Goal: Task Accomplishment & Management: Complete application form

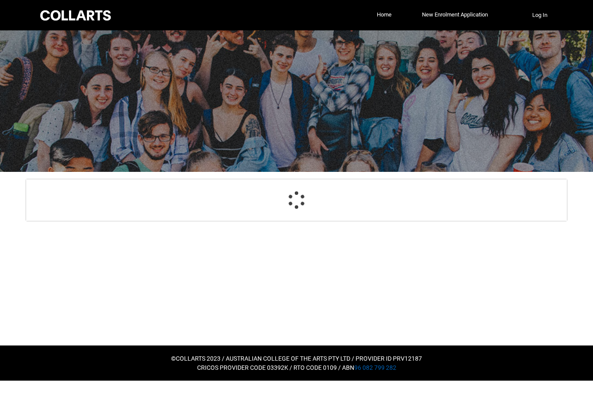
select select "GenderOptions.[DEMOGRAPHIC_DATA]"
select select "MailingCountry_Options.1101"
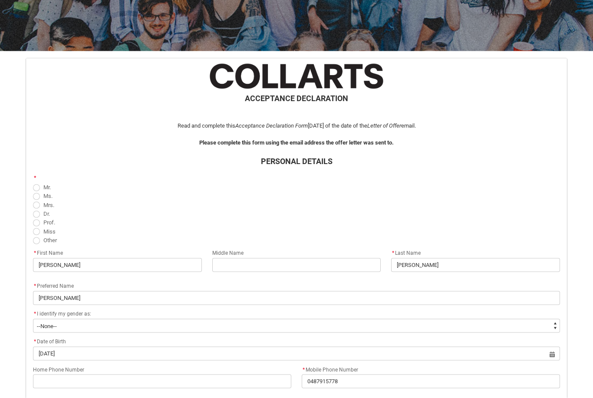
scroll to position [122, 0]
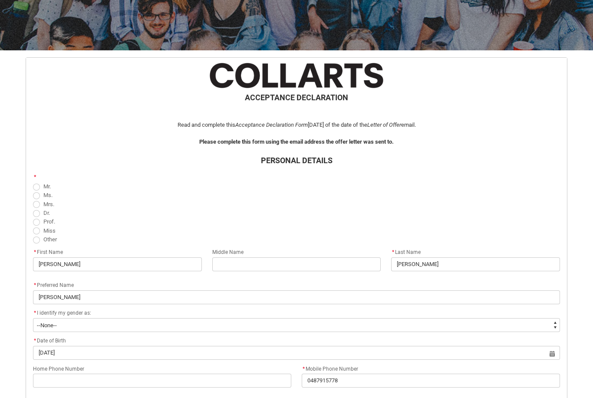
click at [34, 227] on span "REDU_Acceptance_Declaration flow" at bounding box center [36, 230] width 7 height 7
click at [33, 226] on input "Miss" at bounding box center [33, 226] width 0 height 0
radio input "true"
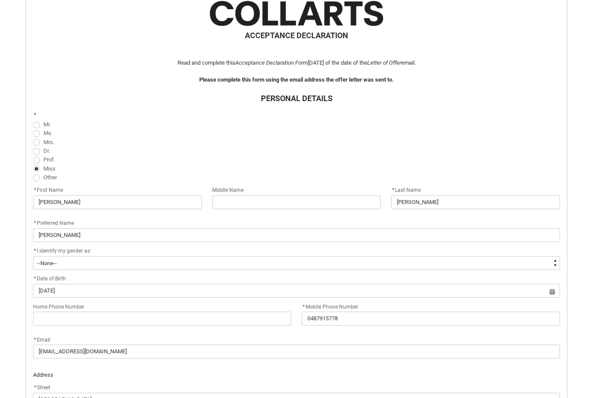
scroll to position [184, 0]
click at [298, 204] on input "REDU_Acceptance_Declaration flow" at bounding box center [296, 202] width 169 height 14
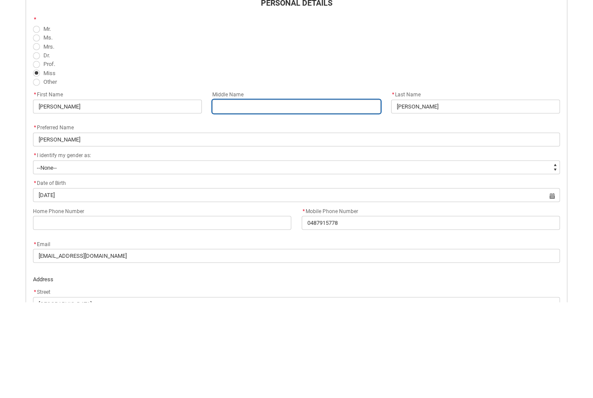
type lightning-primitive-input-simple "E"
type input "E"
type lightning-primitive-input-simple "El"
type input "El"
type lightning-primitive-input-simple "[PERSON_NAME]"
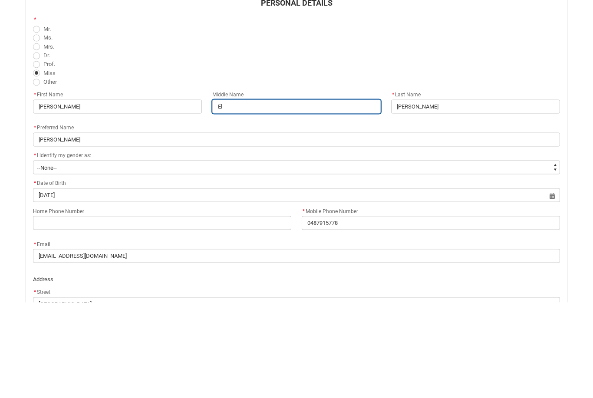
type input "[PERSON_NAME]"
type lightning-primitive-input-simple "Eliz"
type input "Eliz"
type lightning-primitive-input-simple "[PERSON_NAME]"
type input "[PERSON_NAME]"
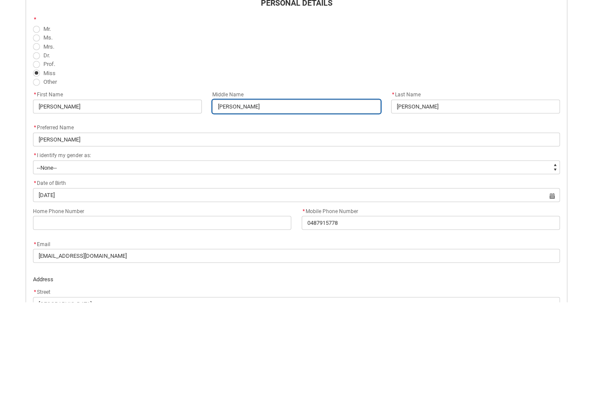
type lightning-primitive-input-simple "Elizab"
type input "Elizab"
type lightning-primitive-input-simple "[PERSON_NAME]"
type input "[PERSON_NAME]"
type lightning-primitive-input-simple "[PERSON_NAME]"
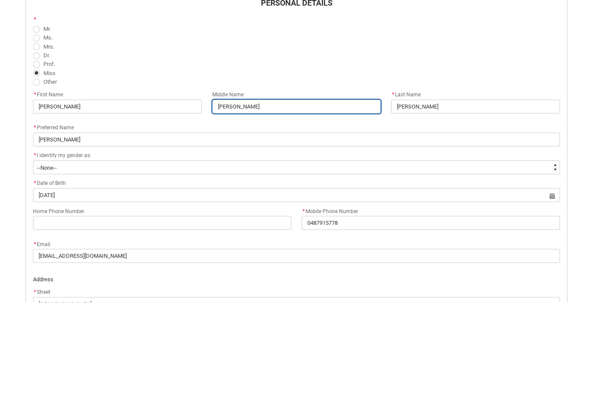
type input "[PERSON_NAME]"
type lightning-primitive-input-simple "[PERSON_NAME]"
type input "[PERSON_NAME]"
type lightning-primitive-input-simple "[PERSON_NAME]"
type input "[PERSON_NAME]"
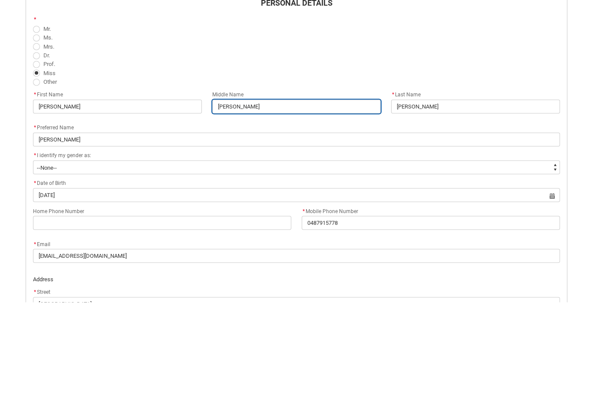
type lightning-primitive-input-simple "[PERSON_NAME]"
type input "[PERSON_NAME]"
type lightning-primitive-input-simple "[PERSON_NAME]"
type input "[PERSON_NAME]"
type lightning-primitive-input-simple "[PERSON_NAME]"
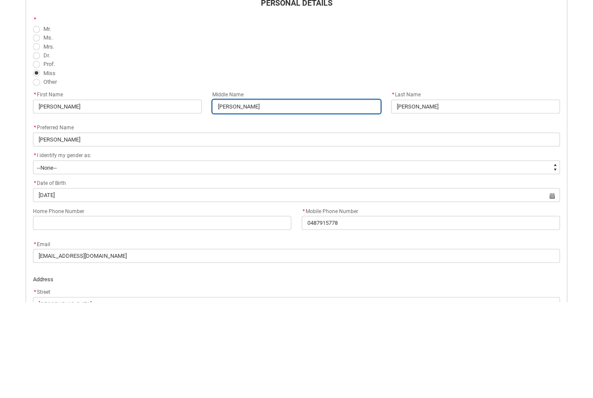
type input "[PERSON_NAME]"
type lightning-primitive-input-simple "[PERSON_NAME]"
type input "[PERSON_NAME]"
type lightning-primitive-input-simple "[PERSON_NAME]"
type input "[PERSON_NAME]"
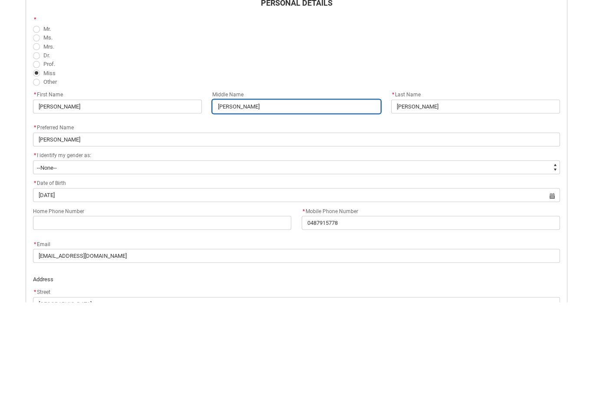
type lightning-primitive-input-simple "[PERSON_NAME]"
type input "[PERSON_NAME]"
type lightning-primitive-input-simple "[PERSON_NAME] [PERSON_NAME]"
type input "[PERSON_NAME] [PERSON_NAME]"
type lightning-primitive-input-simple "[PERSON_NAME] [PERSON_NAME]"
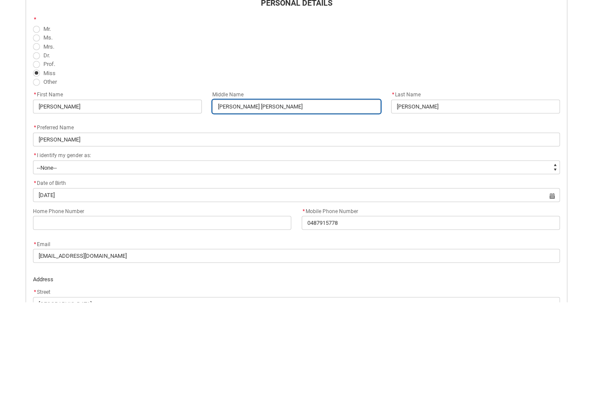
type input "[PERSON_NAME] [PERSON_NAME]"
type lightning-primitive-input-simple "[PERSON_NAME] [PERSON_NAME]"
type input "[PERSON_NAME] [PERSON_NAME]"
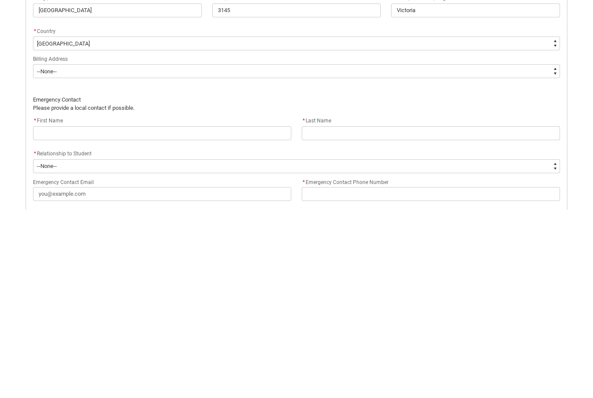
scroll to position [423, 0]
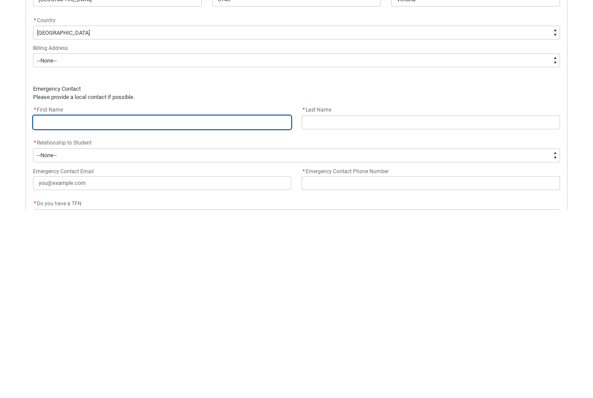
click at [46, 304] on input "REDU_Acceptance_Declaration flow" at bounding box center [162, 311] width 258 height 14
type lightning-primitive-input-simple "A"
type input "A"
type lightning-primitive-input-simple "An"
type input "An"
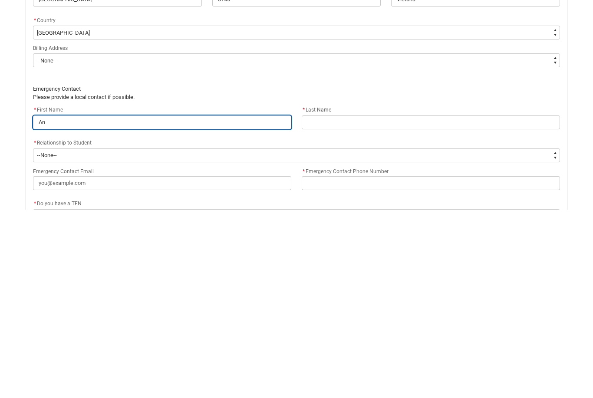
type lightning-primitive-input-simple "[PERSON_NAME]"
type input "[PERSON_NAME]"
type lightning-primitive-input-simple "[PERSON_NAME]"
type input "[PERSON_NAME]"
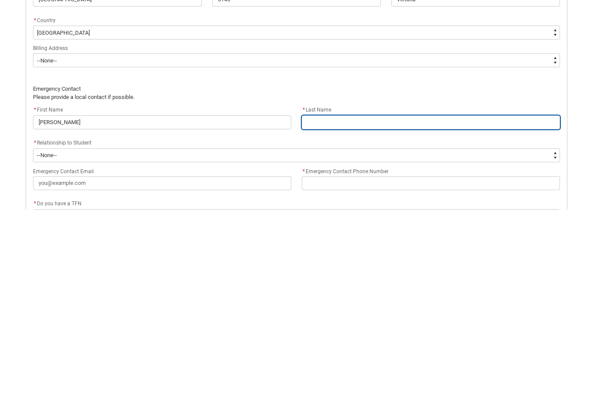
click at [433, 304] on input "REDU_Acceptance_Declaration flow" at bounding box center [431, 311] width 258 height 14
type lightning-primitive-input-simple "L"
type input "L"
type lightning-primitive-input-simple "Lo"
type input "Lo"
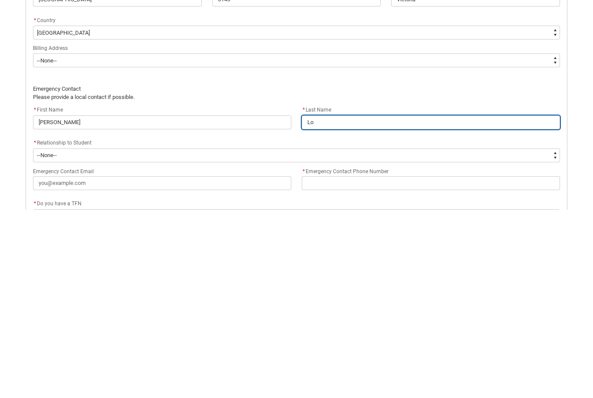
type lightning-primitive-input-simple "Log"
type input "Log"
type lightning-primitive-input-simple "Loga"
type input "Loga"
type lightning-primitive-input-simple "[PERSON_NAME]"
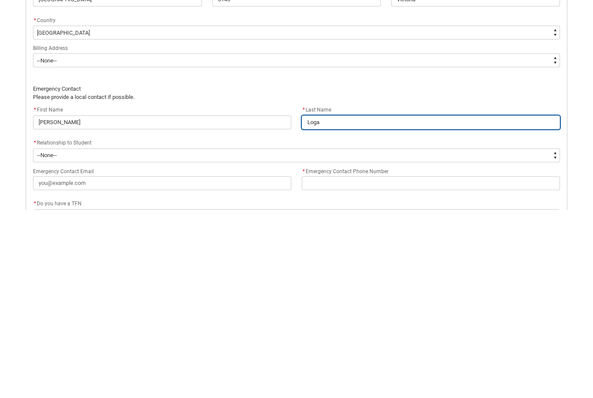
type input "[PERSON_NAME]"
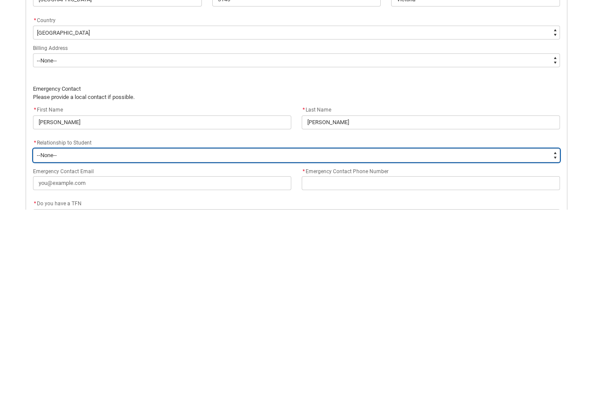
click at [44, 337] on select "--None-- Mother Father Sibling Child Partner Relation Friend" at bounding box center [296, 344] width 527 height 14
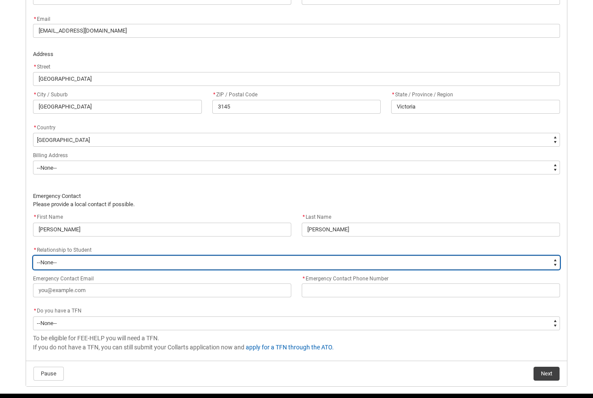
type lightning-select "EmergencyContact_RelationshipOptions.Mother"
select select "EmergencyContact_RelationshipOptions.Mother"
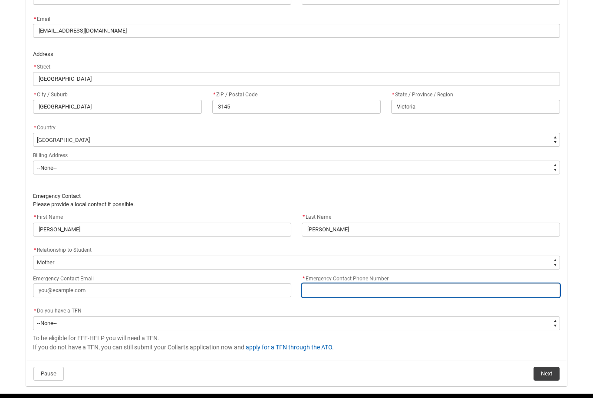
click at [459, 289] on input "* Emergency Contact Phone Number" at bounding box center [431, 290] width 258 height 14
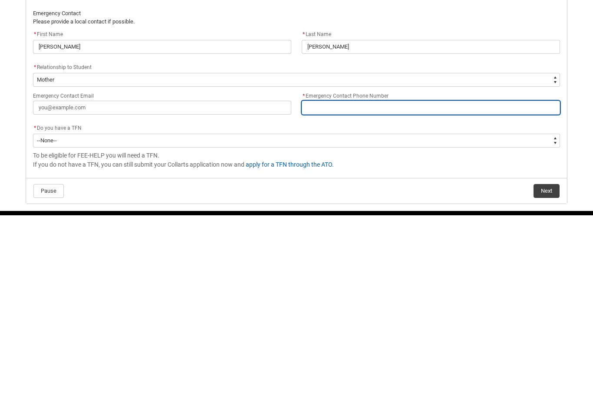
type lightning-primitive-input-simple "0"
type input "0"
type lightning-primitive-input-simple "04"
type input "04"
type lightning-primitive-input-simple "040"
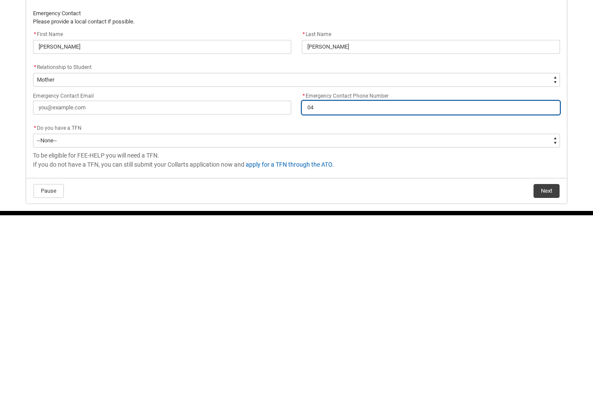
type input "040"
type lightning-primitive-input-simple "0408"
type input "0408"
type lightning-primitive-input-simple "0408"
type input "0408"
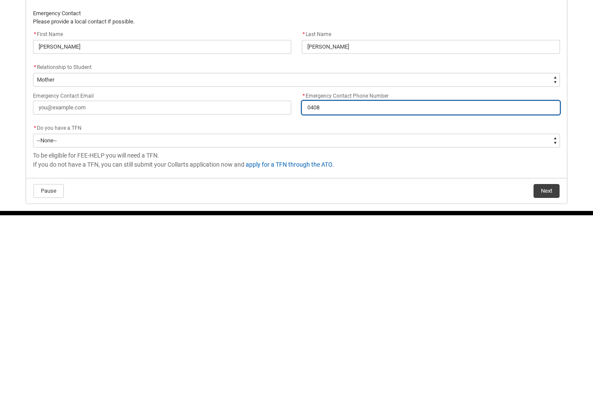
type lightning-primitive-input-simple "0408 3"
type input "0408 3"
type lightning-primitive-input-simple "0408 35"
type input "0408 35"
type lightning-primitive-input-simple "0408 356"
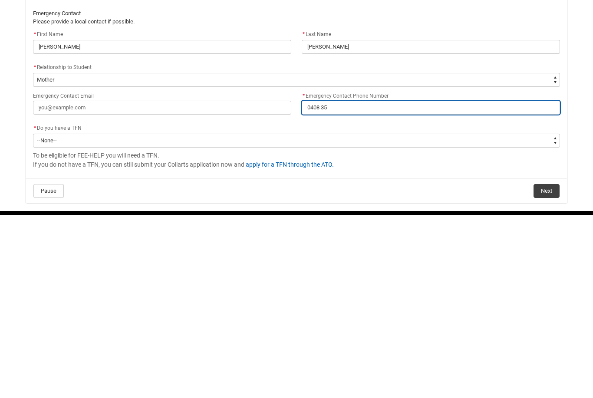
type input "0408 356"
type lightning-primitive-input-simple "0408 356"
type input "0408 356"
type lightning-primitive-input-simple "0408 356 2"
type input "0408 356 2"
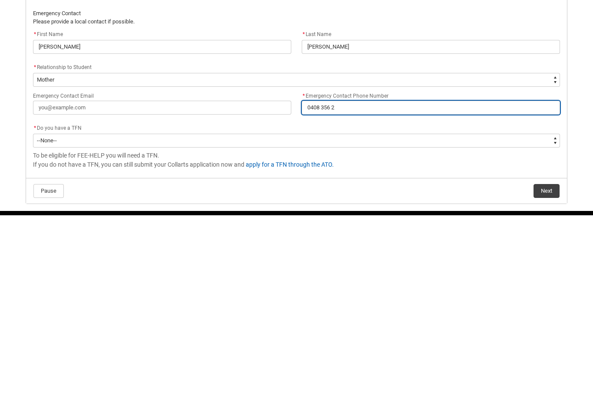
type lightning-primitive-input-simple "0408 356 28"
type input "0408 356 28"
type lightning-primitive-input-simple "0408 356 289"
type input "0408 356 289"
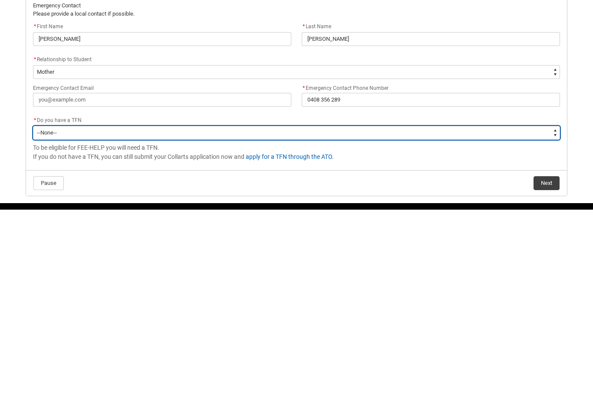
click at [44, 314] on select "--None-- Yes No" at bounding box center [296, 321] width 527 height 14
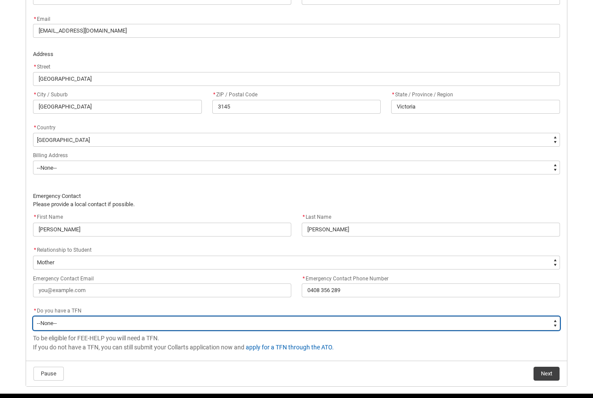
type lightning-select "Choice_Yes"
select select "Choice_Yes"
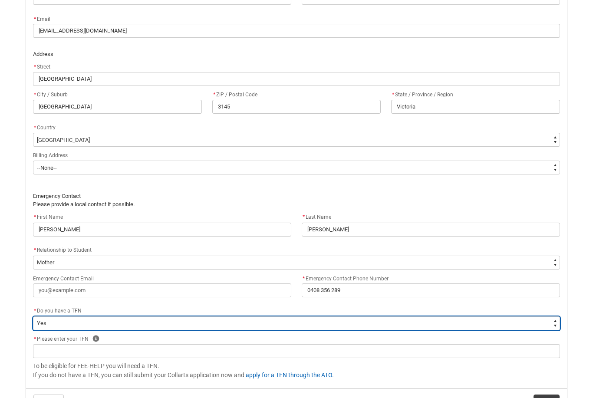
scroll to position [532, 0]
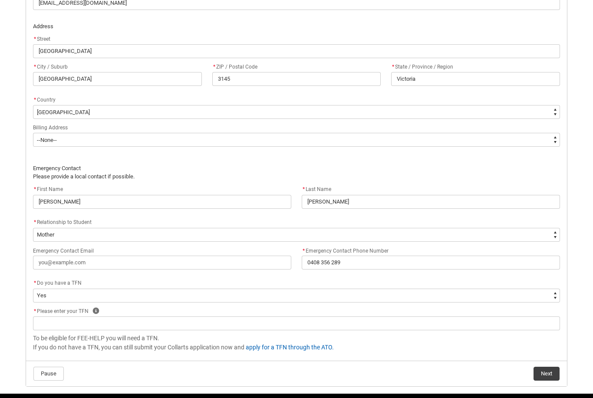
click at [93, 311] on icon "REDU_Acceptance_Declaration flow" at bounding box center [95, 310] width 7 height 7
click at [149, 290] on icon "REDU_Acceptance_Declaration flow" at bounding box center [152, 291] width 10 height 10
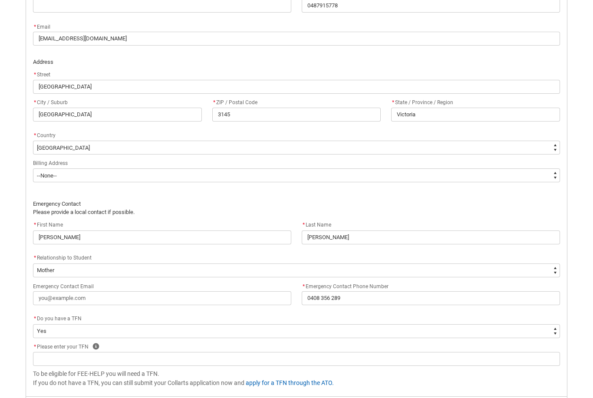
scroll to position [483, 0]
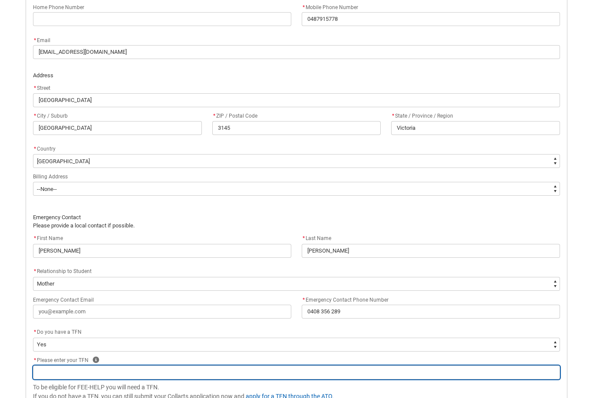
click at [141, 371] on input "REDU_Acceptance_Declaration flow" at bounding box center [296, 372] width 527 height 14
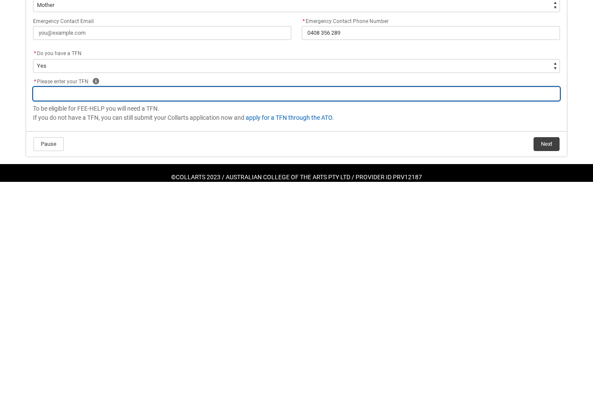
type lightning-primitive-input-simple "4"
type input "4"
type lightning-primitive-input-simple "46"
type input "46"
type lightning-primitive-input-simple "465"
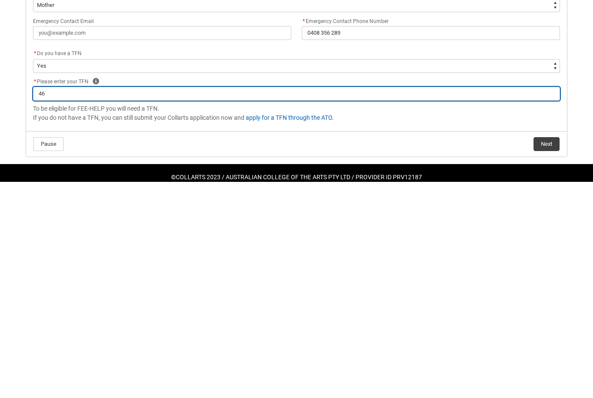
type input "465"
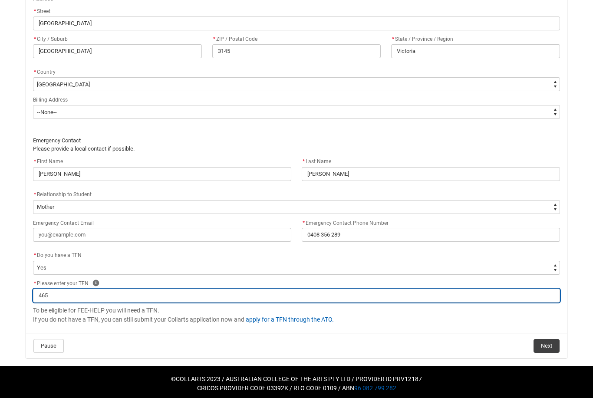
click at [177, 289] on input "465" at bounding box center [296, 296] width 527 height 14
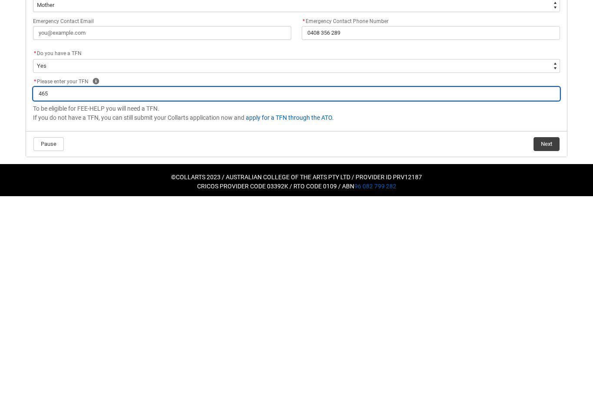
type lightning-primitive-input-simple "4655"
type input "4655"
type lightning-primitive-input-simple "46553"
type input "46553"
type lightning-primitive-input-simple "465532"
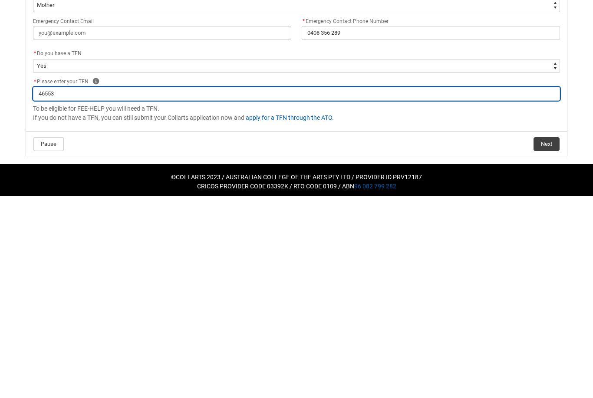
type input "465532"
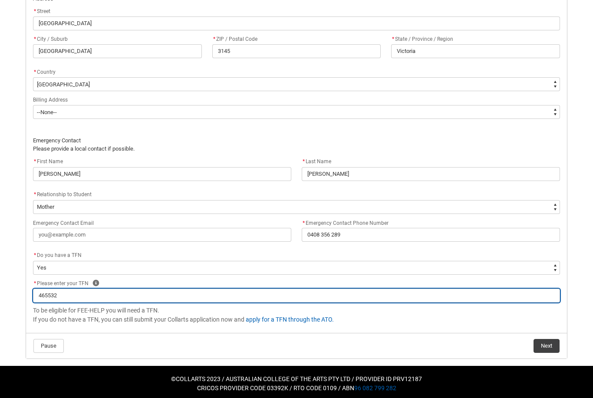
click at [193, 290] on input "465532" at bounding box center [296, 296] width 527 height 14
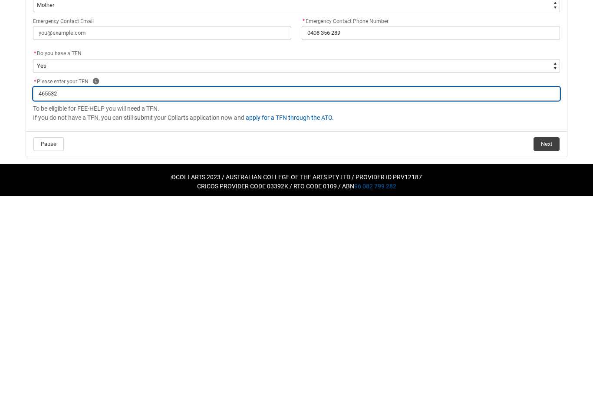
type lightning-primitive-input-simple "4655320"
type input "4655320"
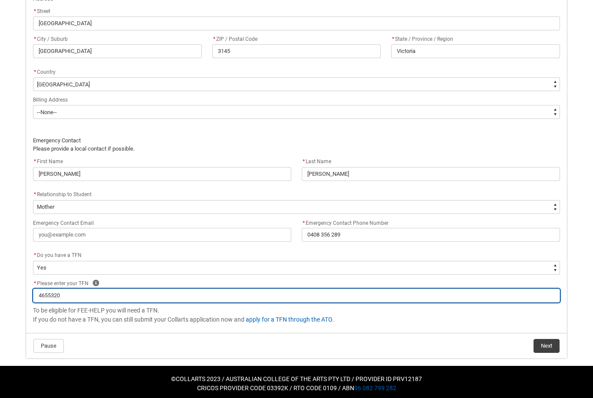
click at [122, 289] on input "4655320" at bounding box center [296, 296] width 527 height 14
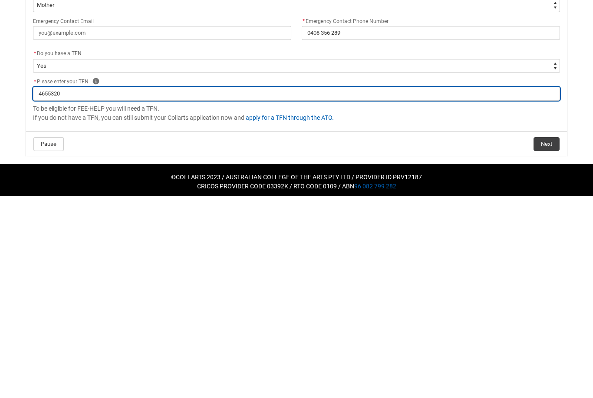
type lightning-primitive-input-simple "46553201"
type input "46553201"
type lightning-primitive-input-simple "465532018"
type input "465532018"
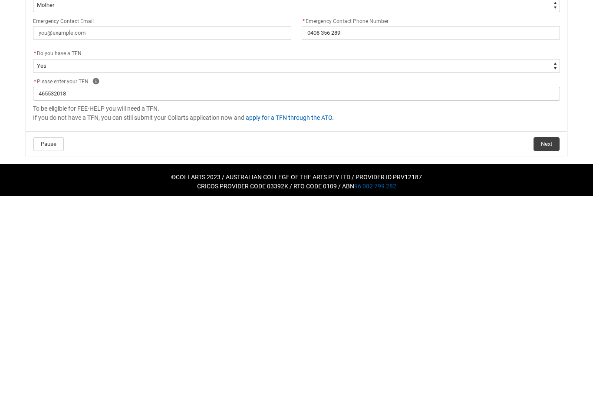
click at [94, 280] on icon "REDU_Acceptance_Declaration flow" at bounding box center [96, 283] width 7 height 7
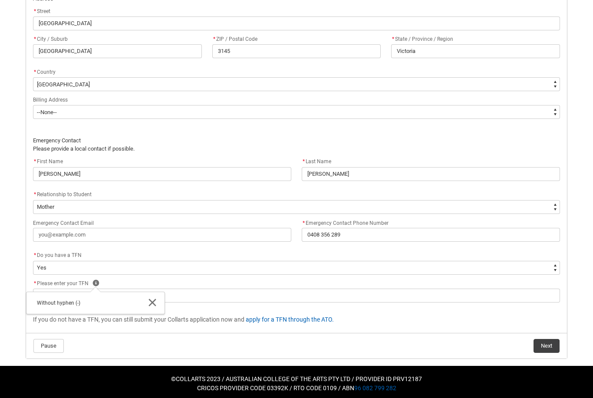
click at [156, 299] on icon "REDU_Acceptance_Declaration flow" at bounding box center [152, 302] width 10 height 10
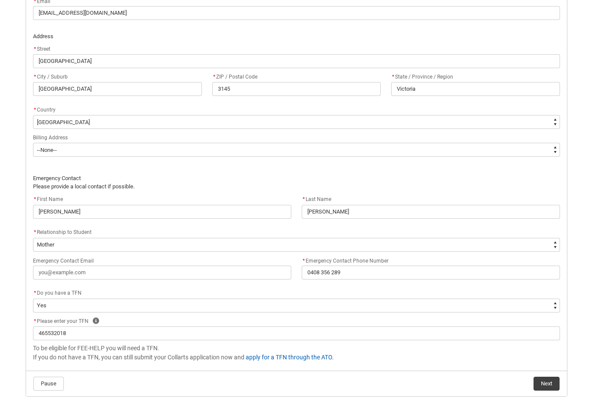
scroll to position [532, 0]
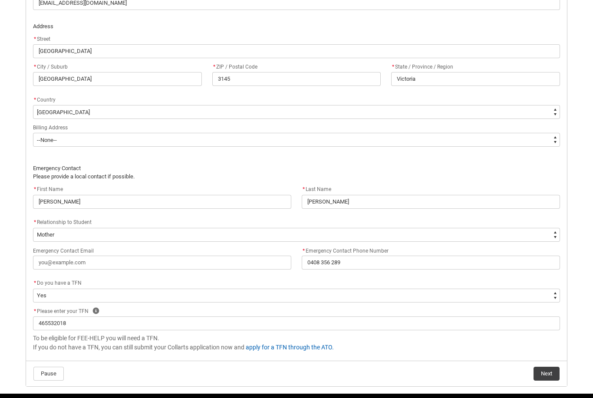
click at [556, 367] on button "Next" at bounding box center [546, 374] width 26 height 14
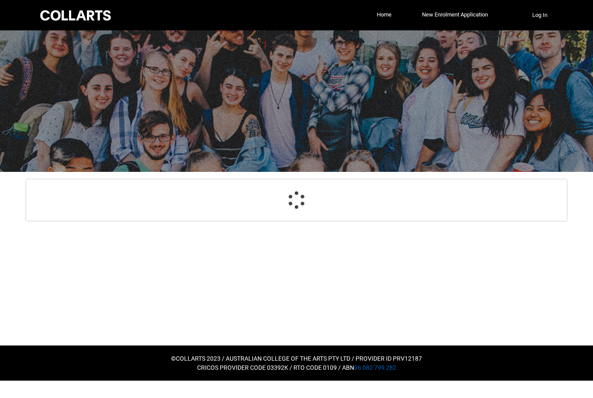
select select "Payment_Type_FEE_HELP"
select select "Study_Mode_FullTime"
select select "StudyMethod_OnCampus"
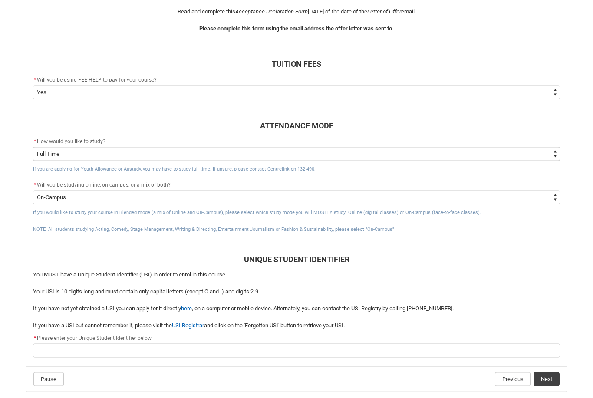
scroll to position [240, 0]
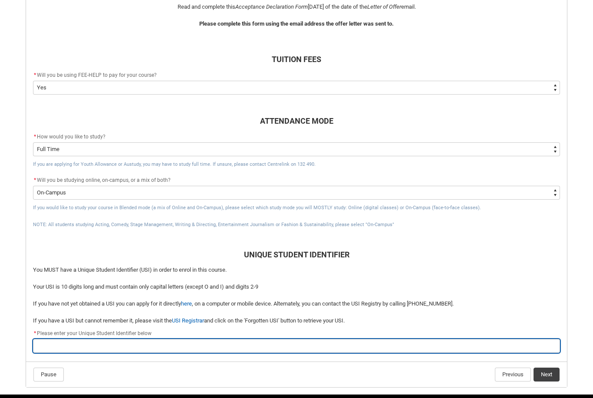
click at [192, 339] on input "REDU_Acceptance_Declaration flow" at bounding box center [296, 346] width 527 height 14
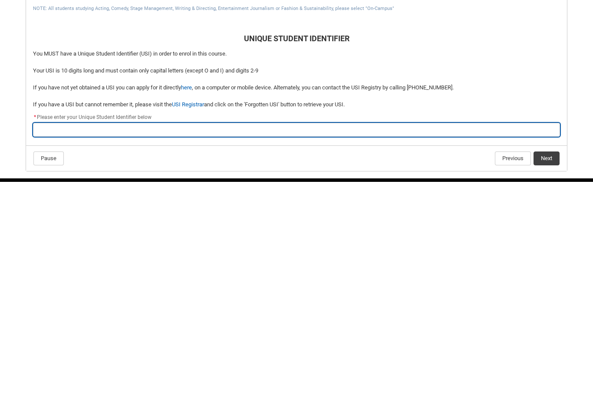
type lightning-primitive-input-simple "T"
type input "T"
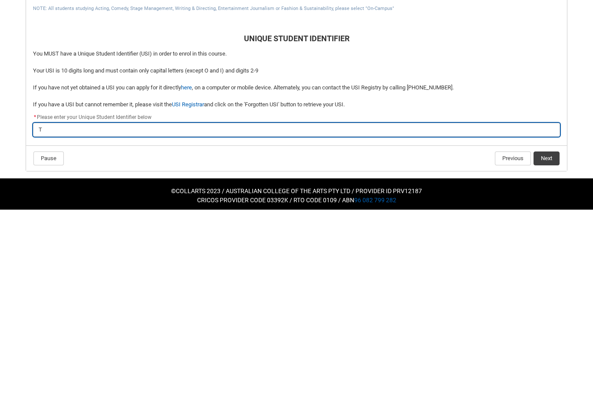
type lightning-primitive-input-simple "T8"
type input "T8"
type lightning-primitive-input-simple "T89"
type input "T89"
type lightning-primitive-input-simple "T89F"
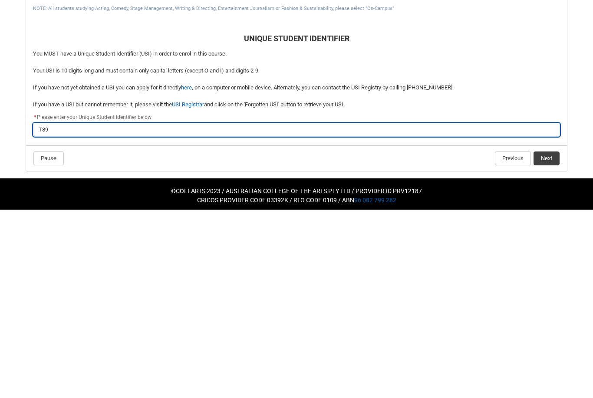
type input "T89F"
type lightning-primitive-input-simple "T89F2"
type input "T89F2"
type lightning-primitive-input-simple "T89F2J"
type input "T89F2J"
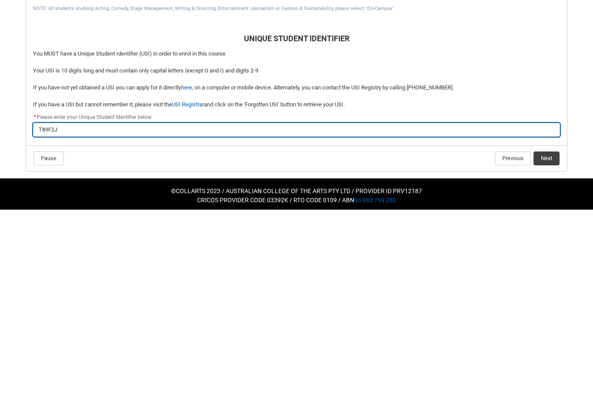
type lightning-primitive-input-simple "T89F2JE"
type input "T89F2JE"
type lightning-primitive-input-simple "T89F2JEL"
type input "T89F2JEL"
type lightning-primitive-input-simple "T89F2JEL5"
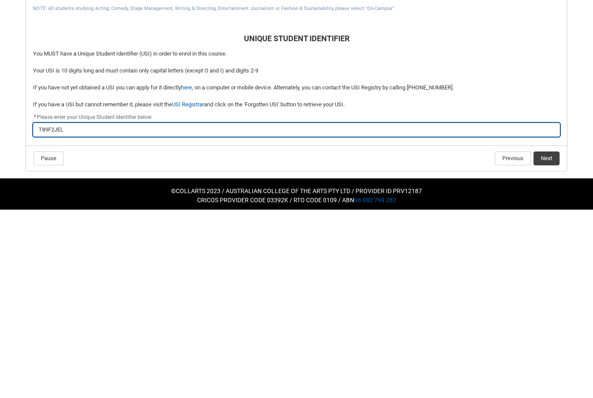
type input "T89F2JEL5"
type lightning-primitive-input-simple "T89F2JEL5E"
type input "T89F2JEL5E"
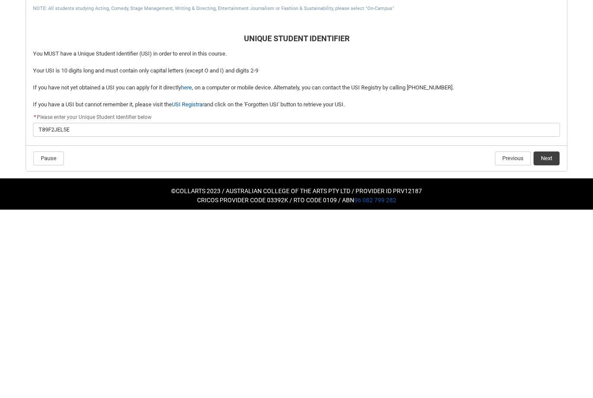
scroll to position [240, 0]
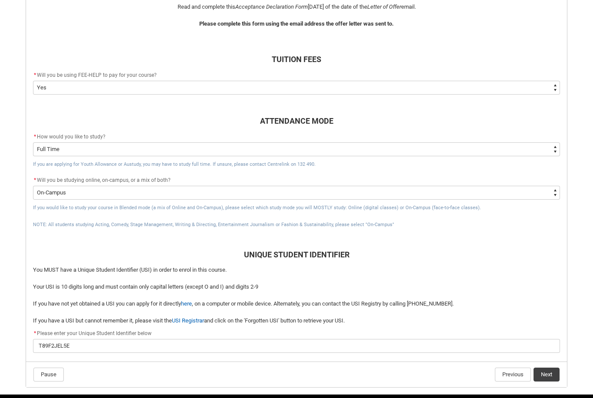
click at [555, 369] on button "Next" at bounding box center [546, 375] width 26 height 14
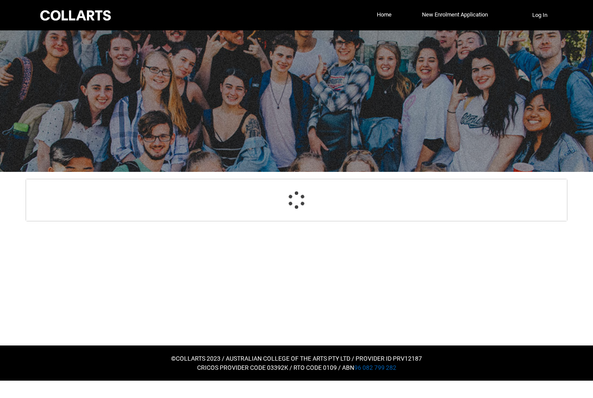
scroll to position [0, 0]
select select "CitizenshipStatus_Options.1"
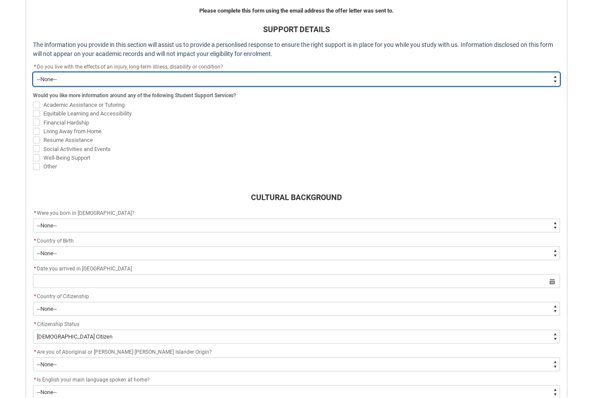
scroll to position [253, 0]
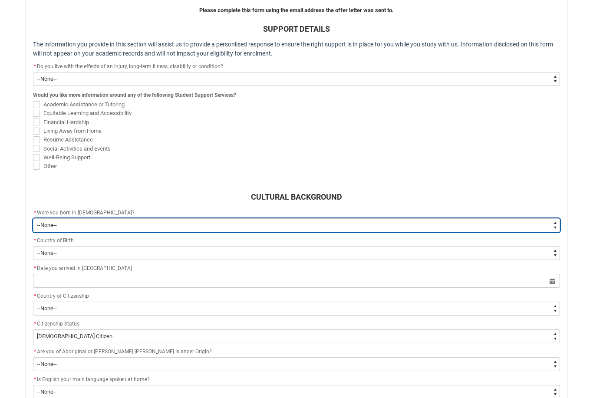
click at [44, 224] on select "--None-- Born in [DEMOGRAPHIC_DATA] Born outside [DEMOGRAPHIC_DATA]" at bounding box center [296, 225] width 527 height 14
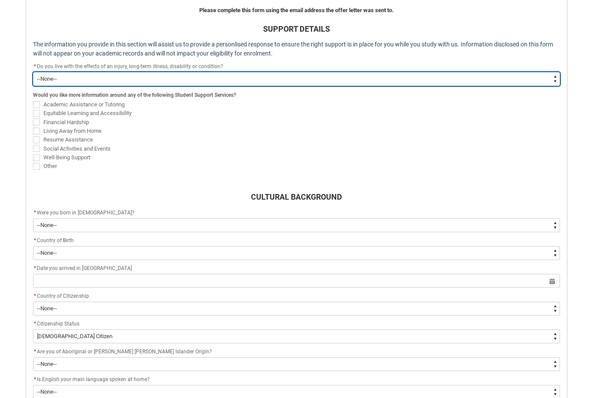
click at [437, 72] on select "--None-- Yes No" at bounding box center [296, 79] width 527 height 14
type lightning-select "Choice_No"
select select "Choice_No"
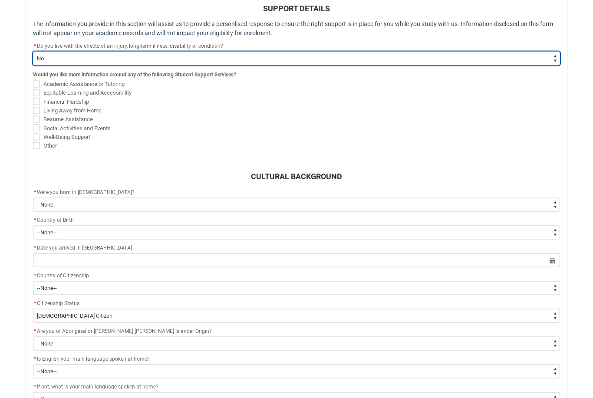
scroll to position [274, 0]
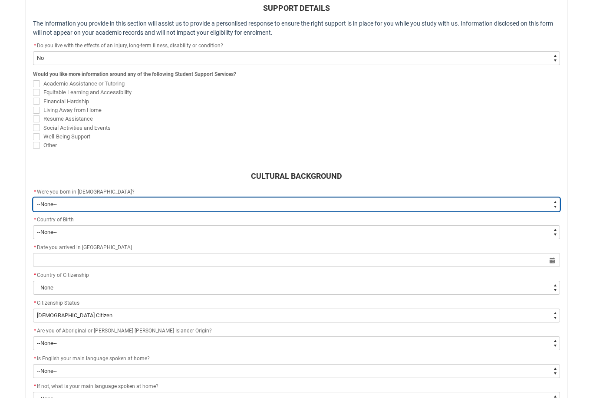
click at [49, 205] on select "--None-- Born in [DEMOGRAPHIC_DATA] Born outside [DEMOGRAPHIC_DATA]" at bounding box center [296, 204] width 527 height 14
type lightning-select "Country_of_Birth_L1.1100"
select select "Country_of_Birth_L1.1100"
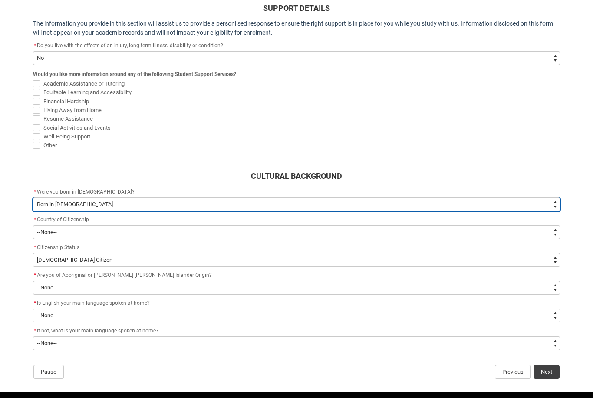
scroll to position [273, 0]
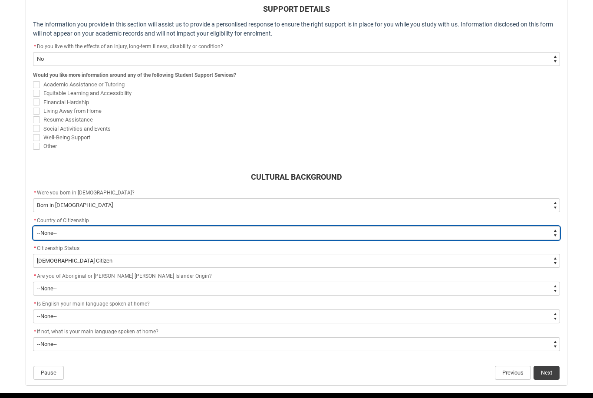
click at [44, 229] on select "--[GEOGRAPHIC_DATA]-- [GEOGRAPHIC_DATA] [GEOGRAPHIC_DATA] [GEOGRAPHIC_DATA] [GE…" at bounding box center [296, 233] width 527 height 14
type lightning-select "Citizenship_Options.[DEMOGRAPHIC_DATA]"
select select "Citizenship_Options.[DEMOGRAPHIC_DATA]"
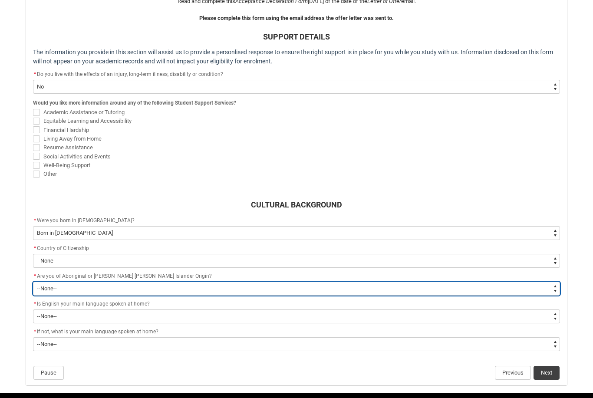
click at [45, 285] on select "--None-- Non indigenous – neither [DEMOGRAPHIC_DATA] nor [PERSON_NAME] [PERSON_…" at bounding box center [296, 289] width 527 height 14
type lightning-select "aboriginalTorresStraitIslander_Options.2"
select select "aboriginalTorresStraitIslander_Options.2"
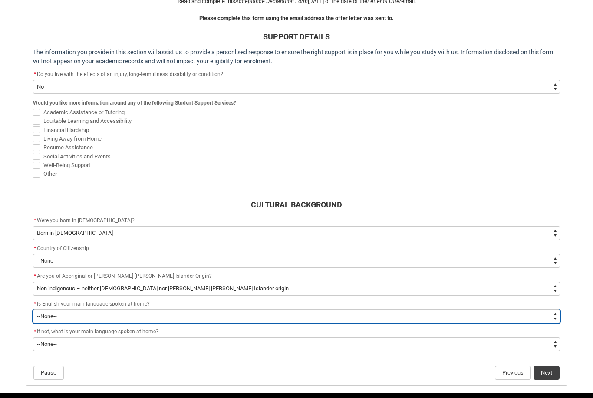
click at [44, 315] on select "--None-- Student/Applicant/Staff speaks only English at permanent home residenc…" at bounding box center [296, 316] width 527 height 14
type lightning-select "ContactLanguageSpokenAtHome.0001"
select select "ContactLanguageSpokenAtHome.0001"
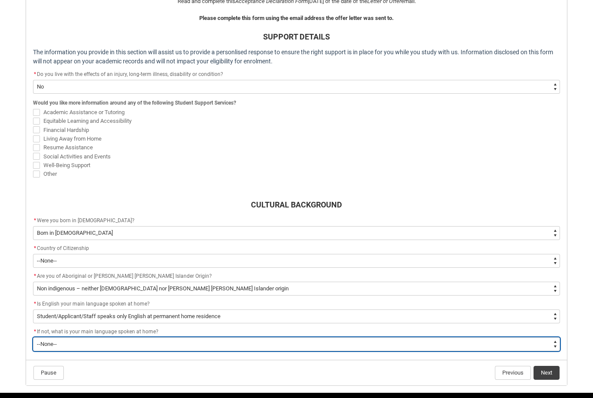
click at [158, 341] on select "--None-- 1101 Gaelic ([GEOGRAPHIC_DATA]) 1102 Irish 1103 Welsh 1199 Celtic, nec…" at bounding box center [296, 344] width 527 height 14
click at [461, 342] on select "--None-- 1101 Gaelic ([GEOGRAPHIC_DATA]) 1102 Irish 1103 Welsh 1199 Celtic, nec…" at bounding box center [296, 344] width 527 height 14
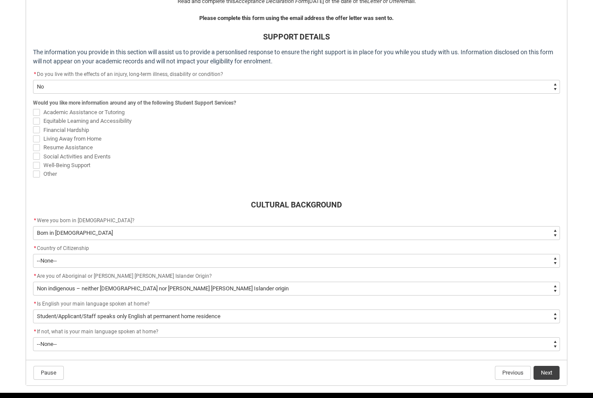
click at [547, 366] on button "Next" at bounding box center [546, 373] width 26 height 14
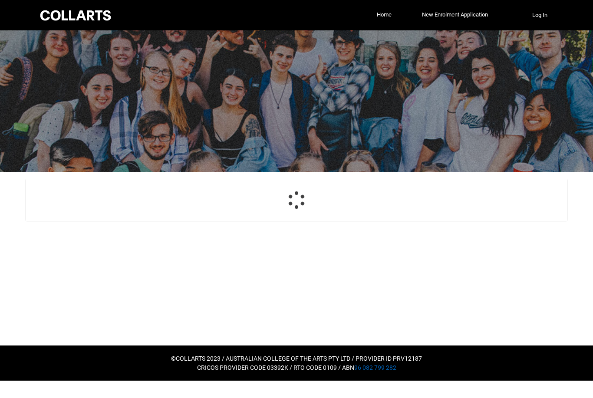
select select "Choice_No"
select select "Country_of_Birth_L1.1100"
select select "Citizenship_Options.[DEMOGRAPHIC_DATA]"
select select "aboriginalTorresStraitIslander_Options.2"
select select "ContactLanguageSpokenAtHome.0001"
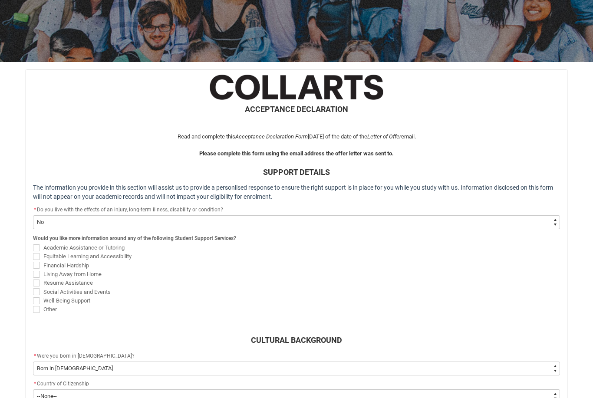
scroll to position [254, 0]
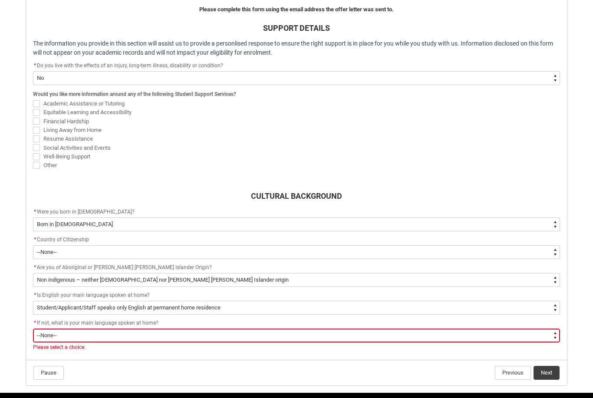
click at [194, 335] on select "--None-- 1101 Gaelic ([GEOGRAPHIC_DATA]) 1102 Irish 1103 Welsh 1199 Celtic, nec…" at bounding box center [296, 336] width 527 height 14
type lightning-select "L3PicklistChoice.1201"
select select "L3PicklistChoice.1201"
click at [548, 370] on button "Next" at bounding box center [546, 373] width 26 height 14
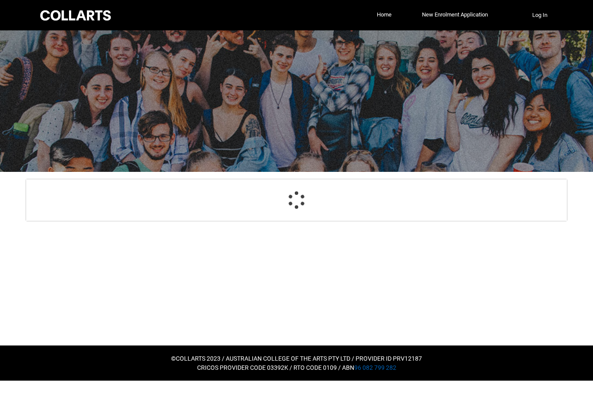
scroll to position [92, 0]
select select "HeardCollarts_Options.Collarts Website"
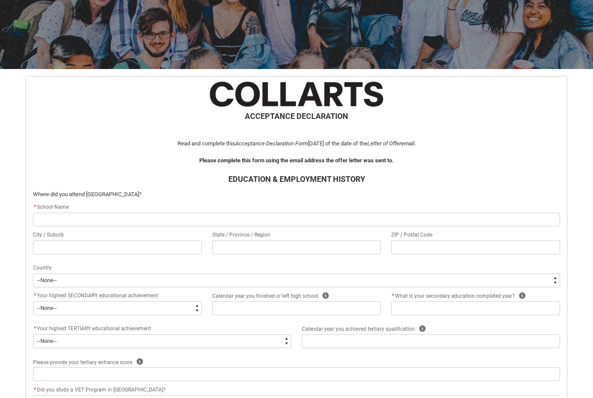
scroll to position [105, 0]
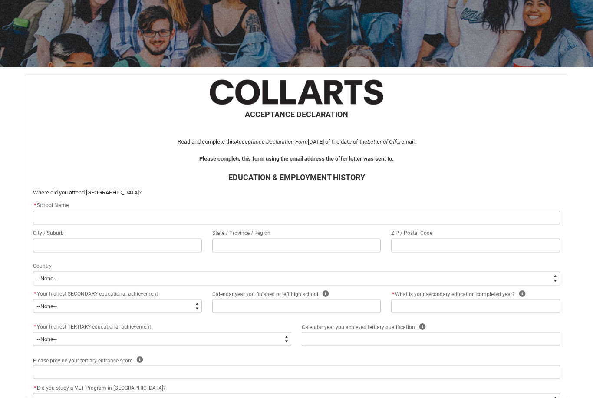
click at [356, 211] on input "REDU_Acceptance_Declaration flow" at bounding box center [296, 218] width 527 height 14
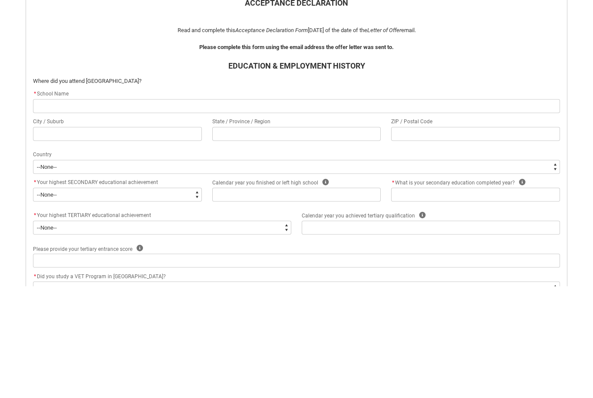
type lightning-primitive-input-simple "L"
type input "L"
type lightning-primitive-input-simple "Lo"
type input "Lo"
type lightning-primitive-input-simple "Lor"
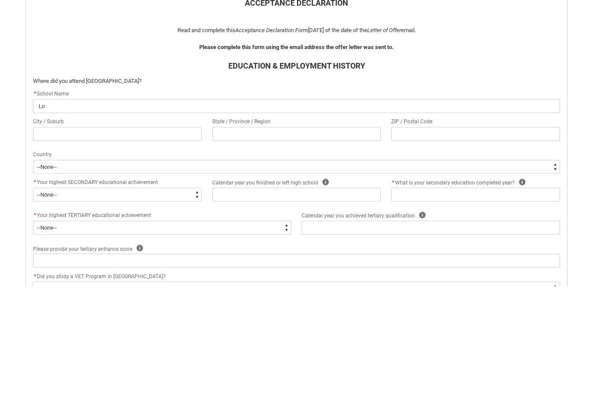
type input "Lor"
type lightning-primitive-input-simple "Lore"
type input "Lore"
type lightning-primitive-input-simple "Loret"
type input "Loret"
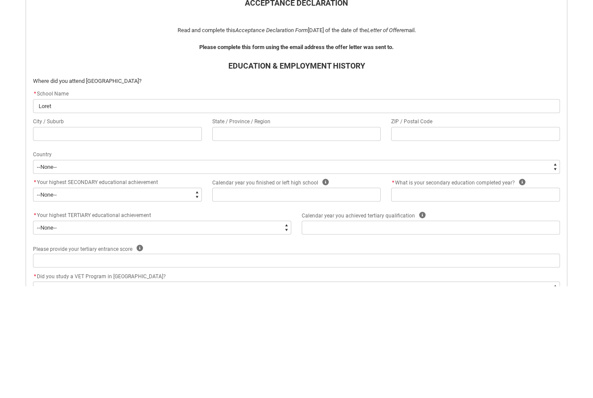
type lightning-primitive-input-simple "[GEOGRAPHIC_DATA]"
type input "[GEOGRAPHIC_DATA]"
type lightning-primitive-input-simple "Loretto"
type input "Loretto"
type lightning-primitive-input-simple "Loretto"
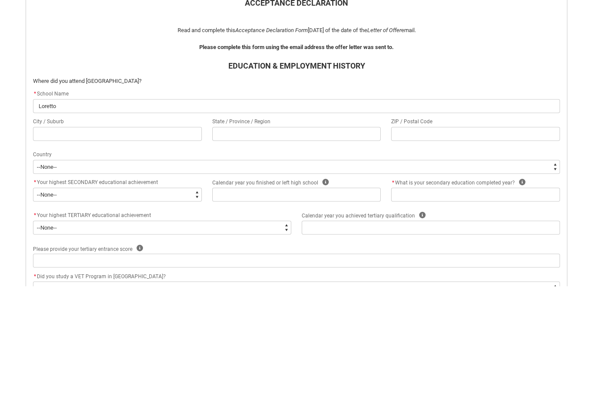
type input "Loretto"
type lightning-primitive-input-simple "Loretto T"
type input "Loretto T"
type lightning-primitive-input-simple "Loretto To"
type input "Loretto To"
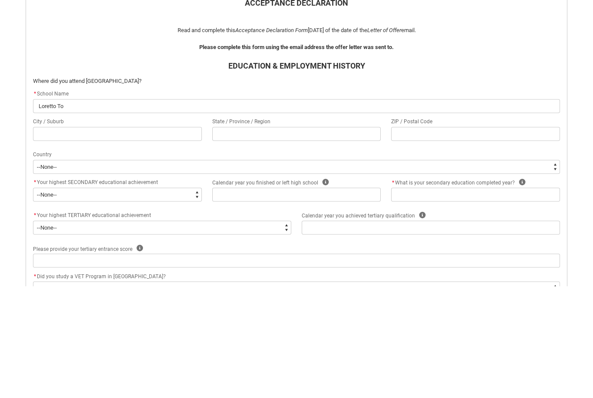
type lightning-primitive-input-simple "Loretto Tor"
type input "Loretto Tor"
type lightning-primitive-input-simple "Loretto Torr"
type input "Loretto Torr"
type lightning-primitive-input-simple "Loretto Tor"
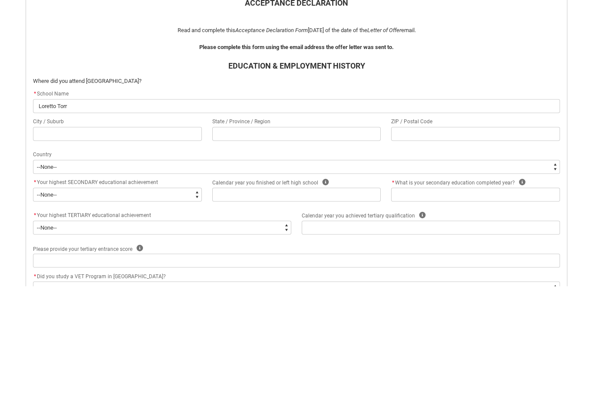
type input "Loretto Tor"
type lightning-primitive-input-simple "Loretto To"
type input "Loretto To"
type lightning-primitive-input-simple "Loretto Too"
type input "Loretto Too"
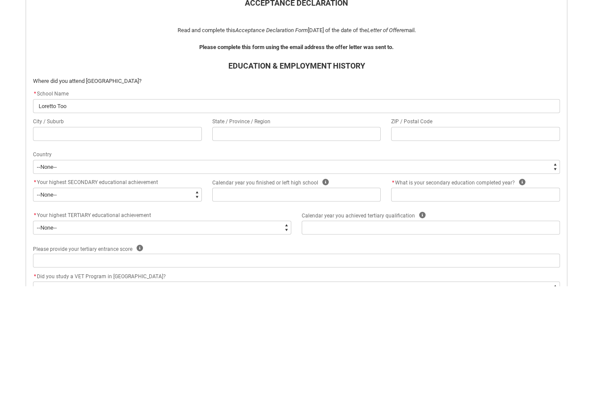
type lightning-primitive-input-simple "[PERSON_NAME]"
type input "[PERSON_NAME]"
type lightning-primitive-input-simple "Loretto Toors"
type input "Loretto Toors"
type lightning-primitive-input-simple "Loretto Toorsk"
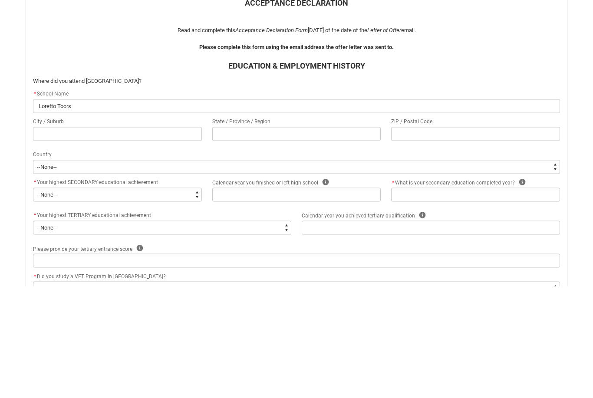
type input "Loretto Toorsk"
type lightning-primitive-input-simple "Loreto Toorsk"
type input "Loreto Toorsk"
click at [96, 211] on input "Loreto Toorsk" at bounding box center [296, 218] width 527 height 14
type lightning-primitive-input-simple "Loreto Toors"
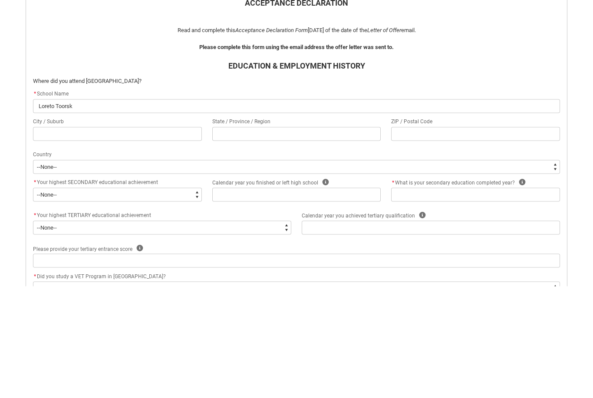
type input "Loreto Toors"
type lightning-primitive-input-simple "[PERSON_NAME]"
type input "[PERSON_NAME]"
type lightning-primitive-input-simple "[PERSON_NAME]"
type input "[PERSON_NAME]"
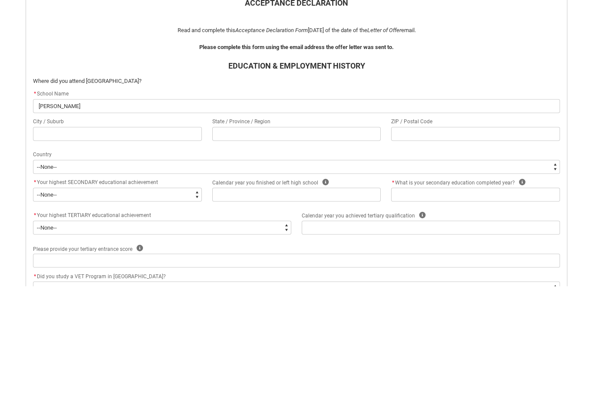
type lightning-primitive-input-simple "Loreto Toorak"
type input "Loreto Toorak"
click at [53, 239] on input "REDU_Acceptance_Declaration flow" at bounding box center [117, 246] width 169 height 14
type lightning-primitive-input-simple "T"
type input "T"
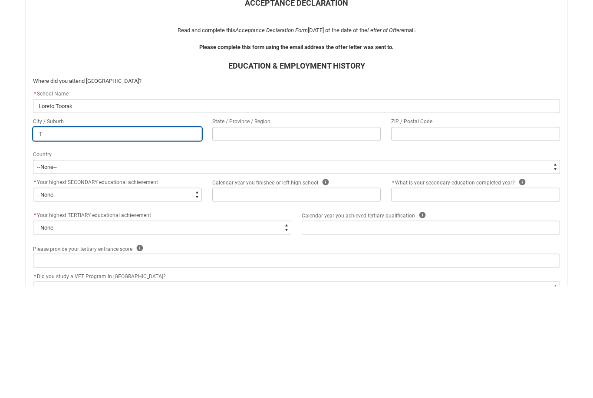
type lightning-primitive-input-simple "To"
type input "To"
type lightning-primitive-input-simple "Too"
type input "Too"
type lightning-primitive-input-simple "Toor"
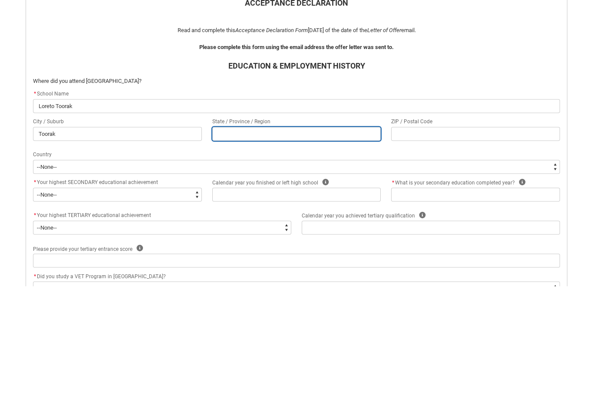
click at [261, 239] on input "REDU_Acceptance_Declaration flow" at bounding box center [296, 246] width 169 height 14
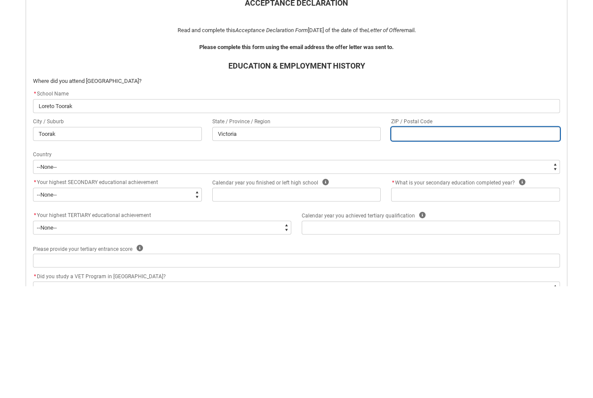
click at [513, 239] on input "REDU_Acceptance_Declaration flow" at bounding box center [475, 246] width 169 height 14
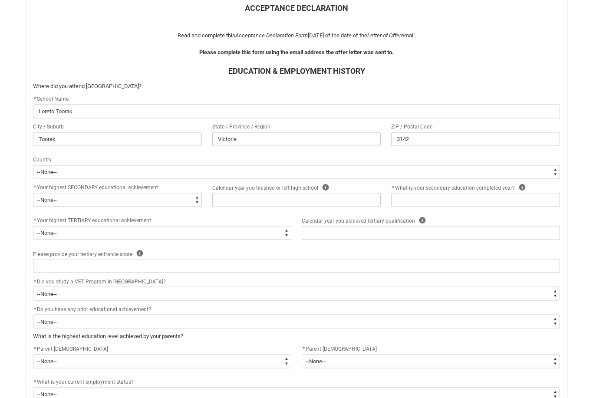
scroll to position [200, 0]
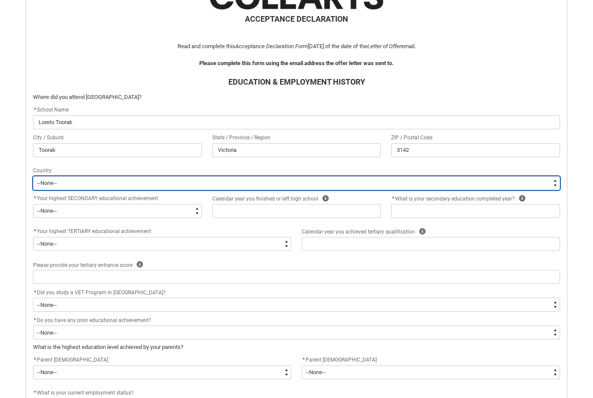
click at [45, 181] on select "--[GEOGRAPHIC_DATA]-- [GEOGRAPHIC_DATA] [GEOGRAPHIC_DATA] [GEOGRAPHIC_DATA] [GE…" at bounding box center [296, 183] width 527 height 14
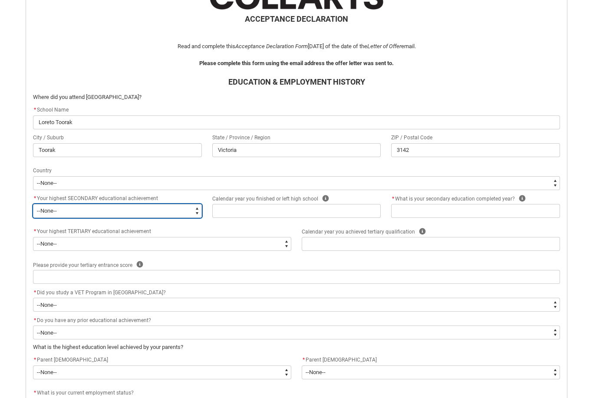
click at [49, 208] on select "--None-- Did not go to school Year 8 or below Year 9 or equivalent Completed Ye…" at bounding box center [117, 211] width 169 height 14
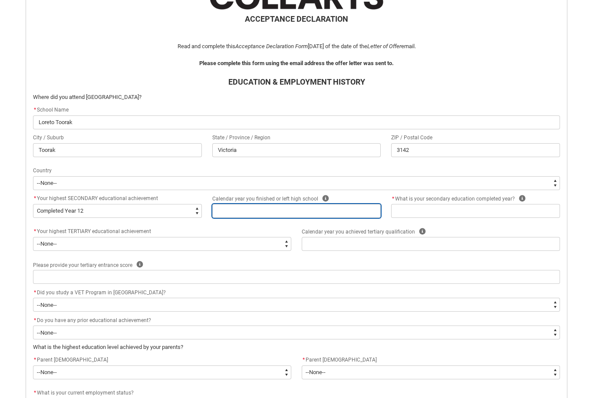
click at [347, 214] on input "REDU_Acceptance_Declaration flow" at bounding box center [296, 211] width 169 height 14
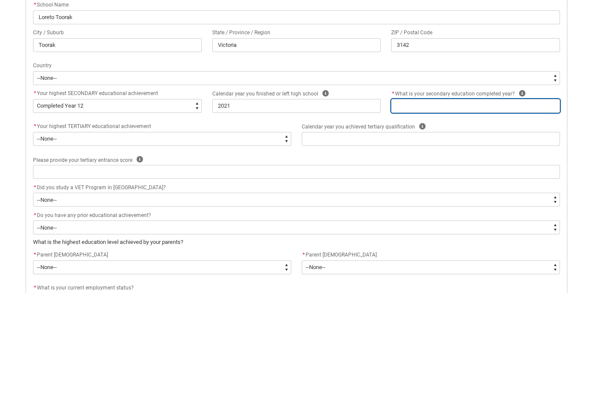
click at [528, 204] on input "REDU_Acceptance_Declaration flow" at bounding box center [475, 211] width 169 height 14
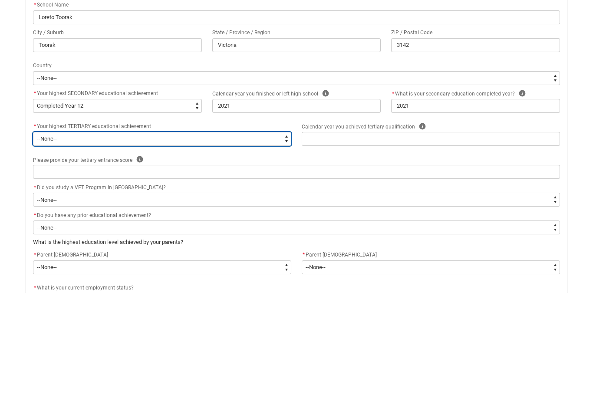
click at [260, 237] on select "--None-- A Complete Final Year of Secondary Education at School A Complete VET …" at bounding box center [162, 244] width 258 height 14
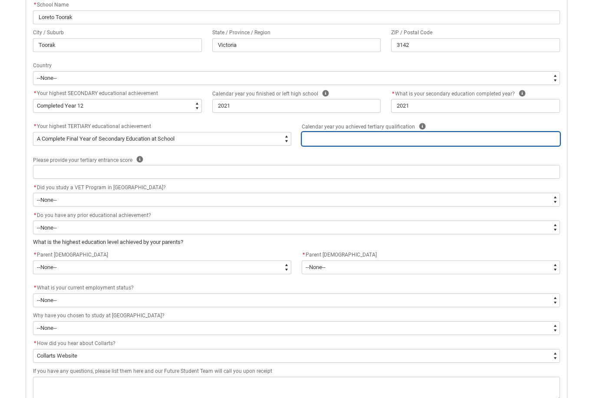
click at [467, 140] on input "REDU_Acceptance_Declaration flow" at bounding box center [431, 139] width 258 height 14
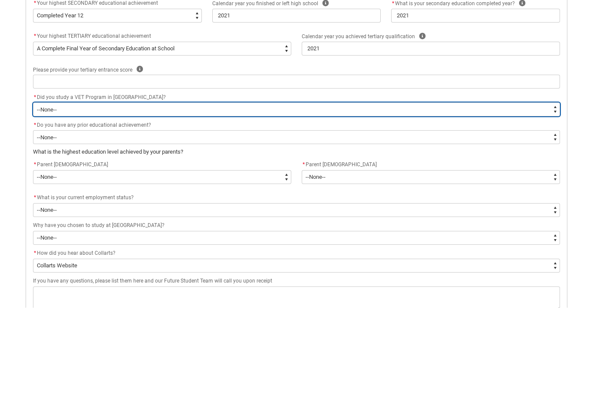
click at [525, 193] on select "--None-- Yes No" at bounding box center [296, 200] width 527 height 14
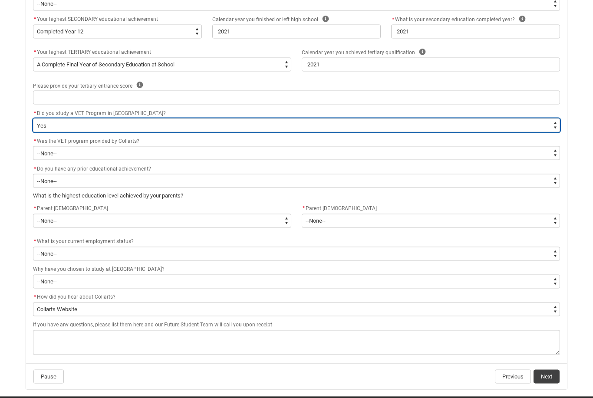
scroll to position [380, 0]
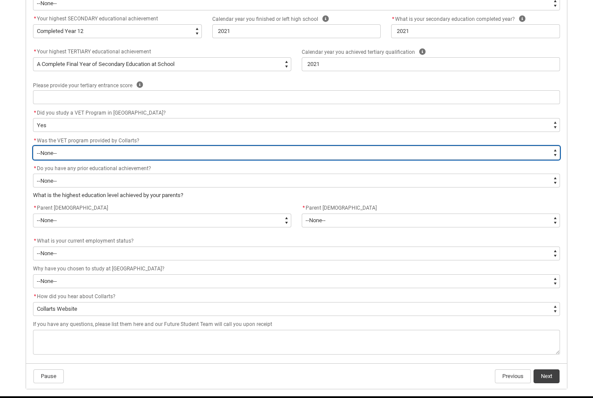
click at [477, 151] on select "--None-- Yes No Unsure" at bounding box center [296, 153] width 527 height 14
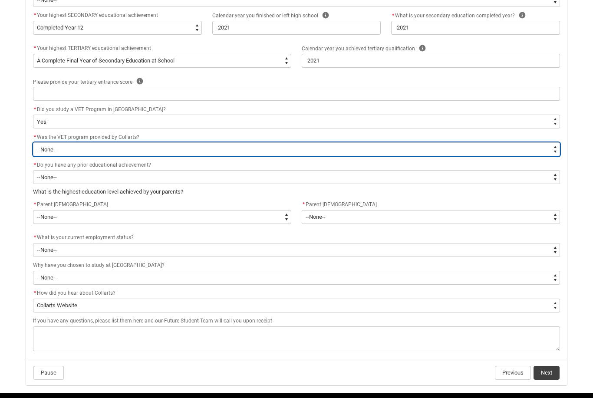
scroll to position [381, 0]
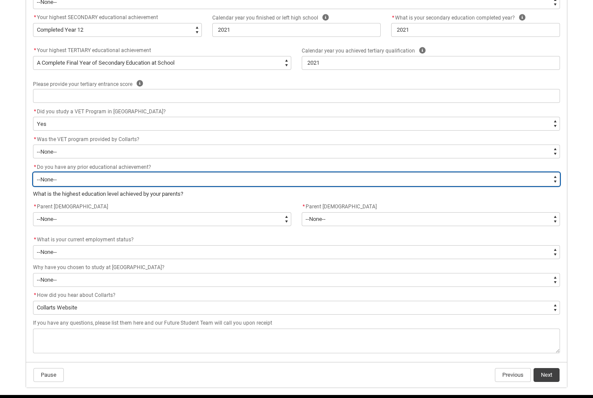
click at [529, 177] on select "--None-- Yes No" at bounding box center [296, 179] width 527 height 14
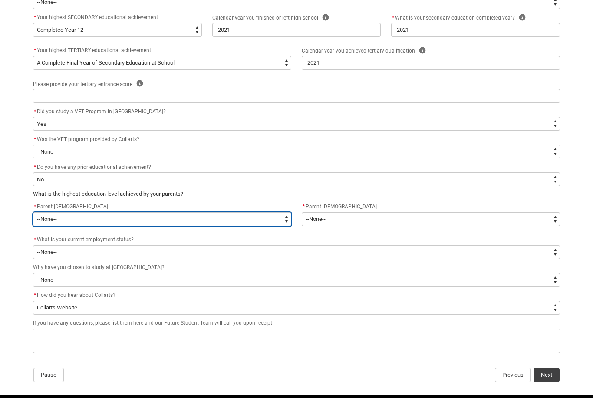
click at [44, 219] on select "--None-- Postgraduate qualification (e.g. Postgraduate Diploma, Master's, PhD) …" at bounding box center [162, 219] width 258 height 14
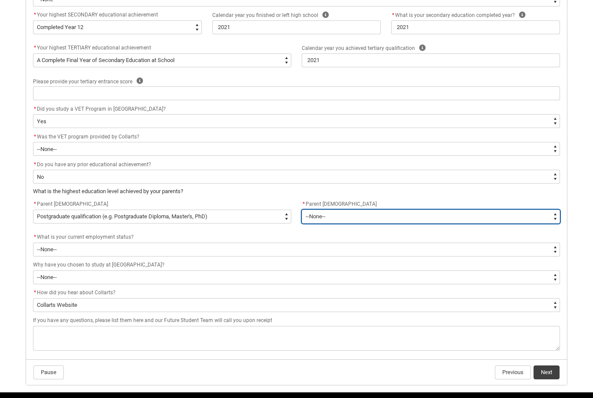
click at [369, 215] on select "--None-- Postgraduate qualification (e.g. Postgraduate Diploma, Master's, PhD) …" at bounding box center [431, 217] width 258 height 14
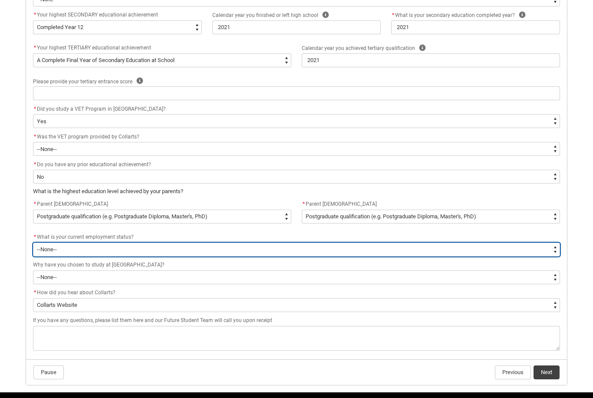
click at [156, 253] on select "--None-- [DEMOGRAPHIC_DATA] [DEMOGRAPHIC_DATA] [DEMOGRAPHIC_DATA] - not employi…" at bounding box center [296, 250] width 527 height 14
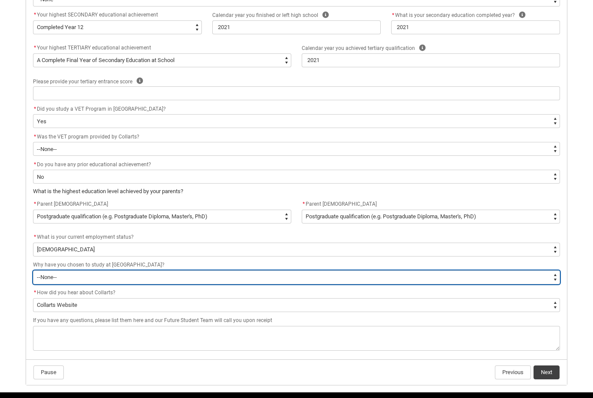
click at [45, 277] on select "--None-- To get a job To develop my existing business To start my own business …" at bounding box center [296, 277] width 527 height 14
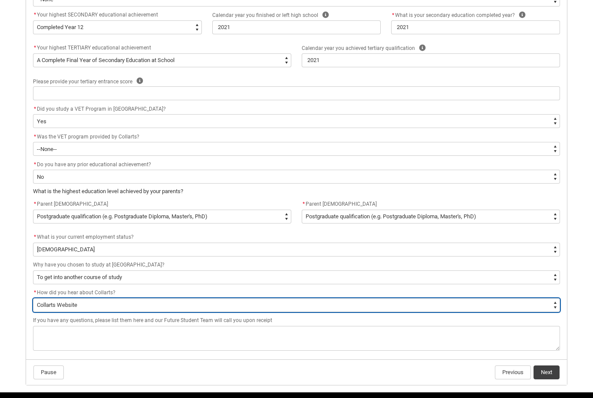
click at [46, 305] on select "--None-- Advertising - Facebook Advertising - Google Advertising - Instagram Ad…" at bounding box center [296, 305] width 527 height 14
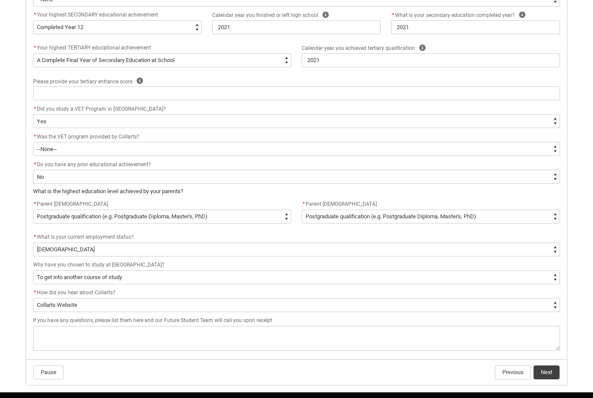
click at [540, 372] on button "Next" at bounding box center [546, 372] width 26 height 14
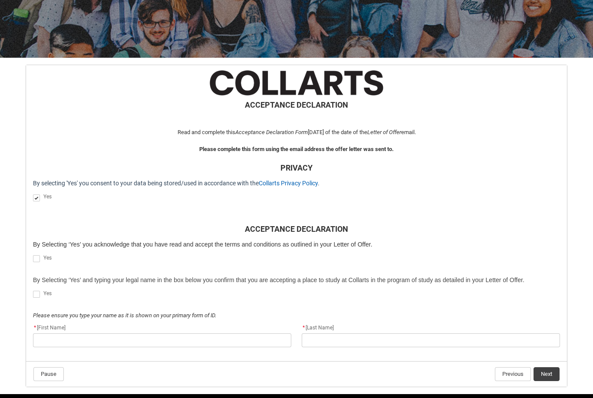
scroll to position [115, 0]
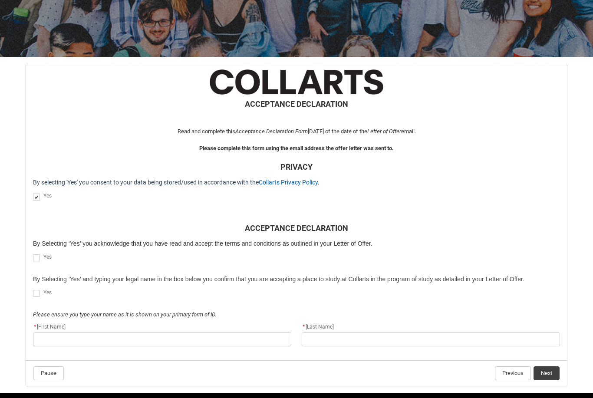
click at [34, 259] on span "REDU_Acceptance_Declaration flow" at bounding box center [36, 257] width 7 height 7
click at [33, 253] on input "REDU_Acceptance_Declaration flow" at bounding box center [33, 253] width 0 height 0
click at [39, 292] on span "REDU_Acceptance_Declaration flow" at bounding box center [36, 293] width 7 height 7
click at [33, 289] on input "REDU_Acceptance_Declaration flow" at bounding box center [33, 289] width 0 height 0
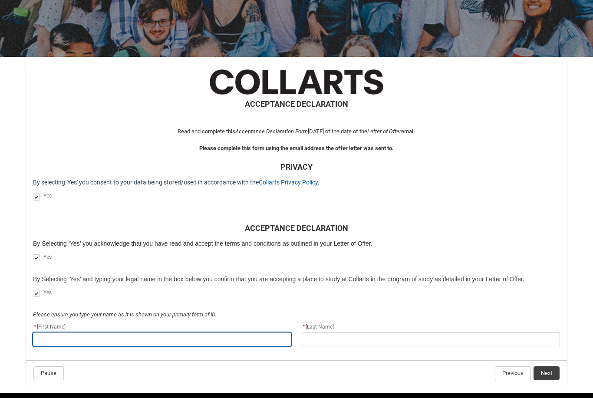
click at [76, 334] on input "REDU_Acceptance_Declaration flow" at bounding box center [162, 339] width 258 height 14
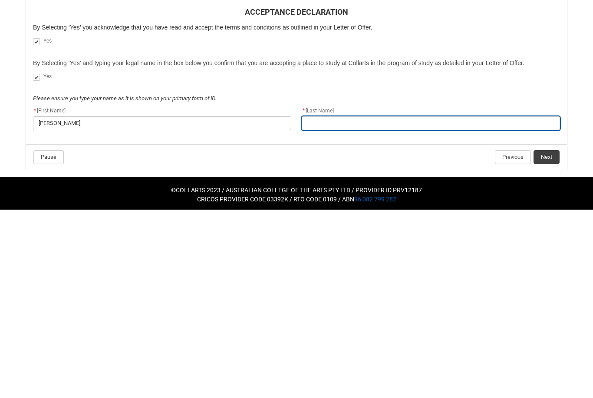
click at [428, 305] on input "REDU_Acceptance_Declaration flow" at bounding box center [431, 312] width 258 height 14
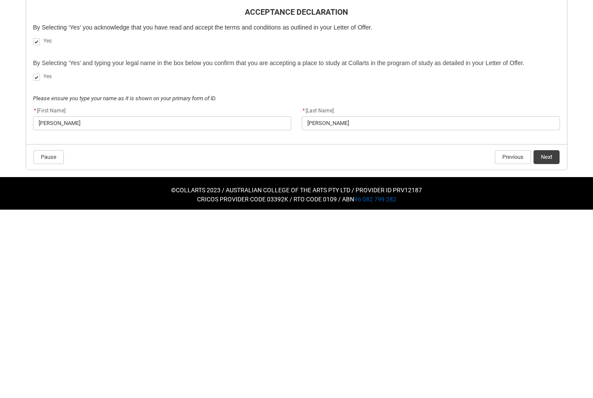
click at [549, 339] on button "Next" at bounding box center [546, 346] width 26 height 14
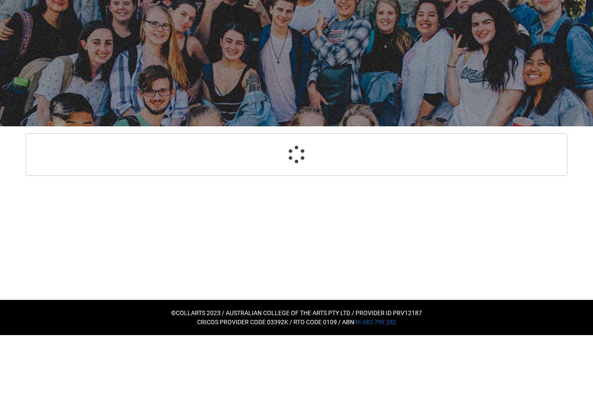
scroll to position [0, 0]
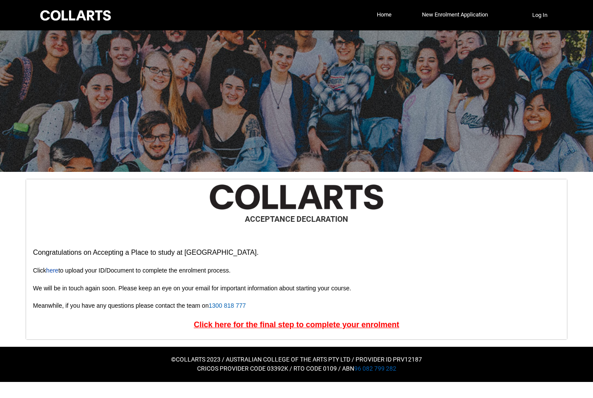
click at [208, 324] on u "Click here for the final step to complete your enrolment" at bounding box center [296, 324] width 205 height 9
